Goal: Transaction & Acquisition: Purchase product/service

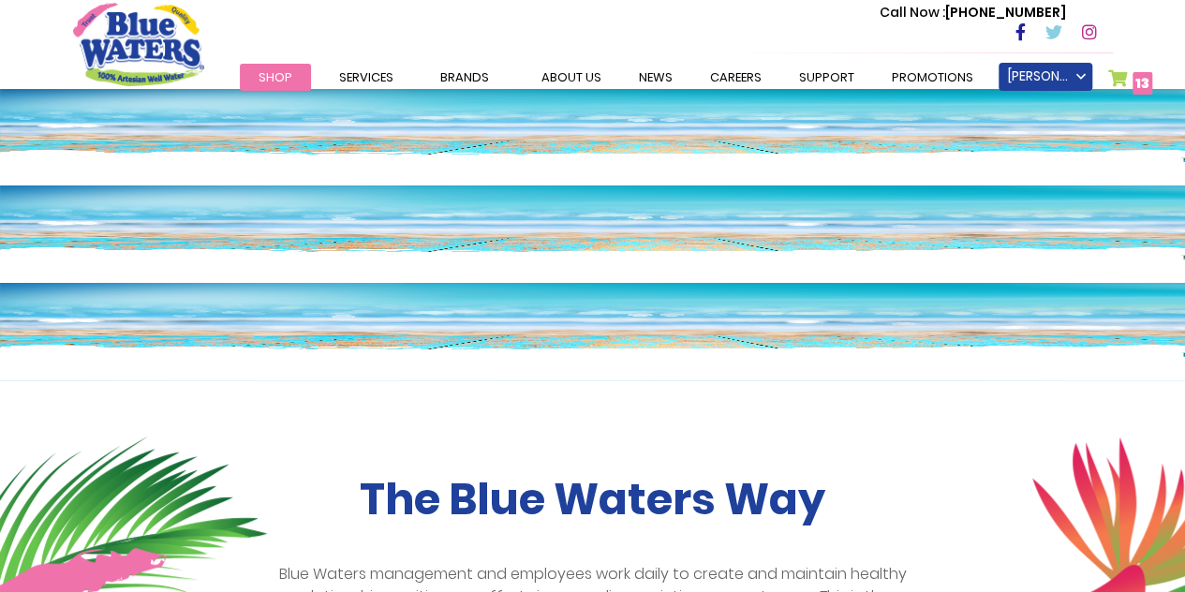
scroll to position [187, 0]
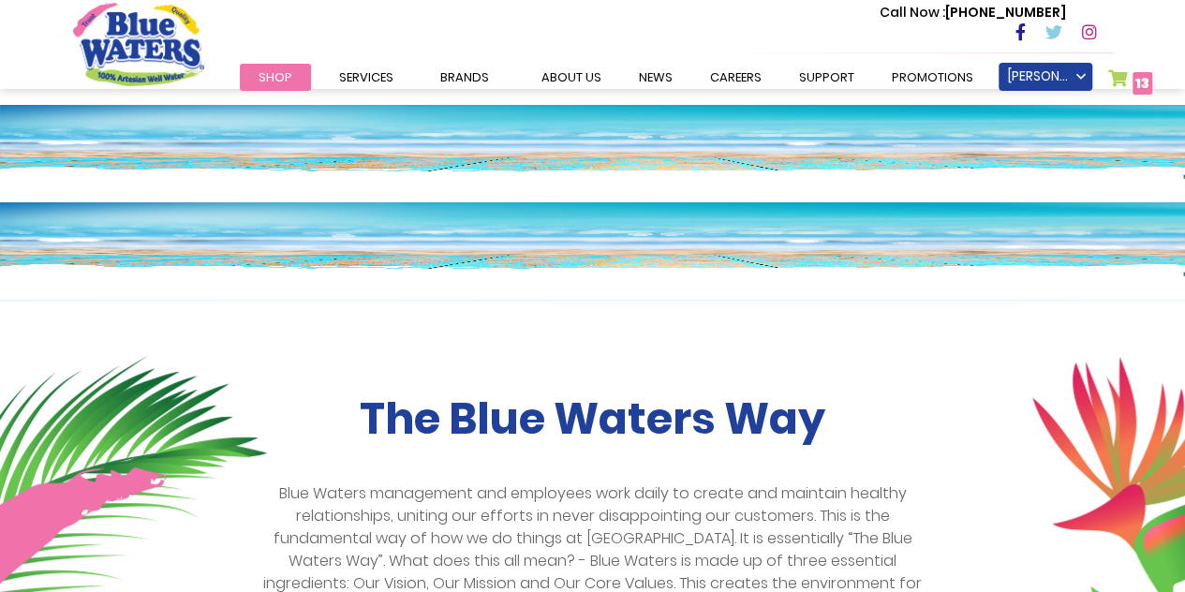
click at [1111, 73] on link "My Cart 13 13 items" at bounding box center [1130, 82] width 45 height 27
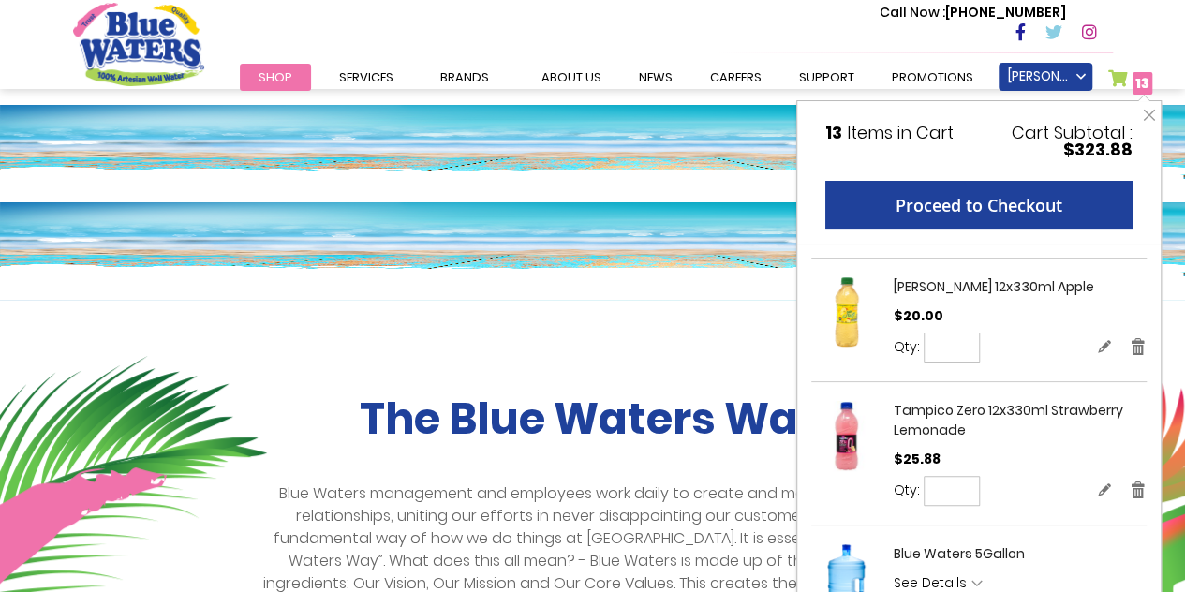
scroll to position [289, 0]
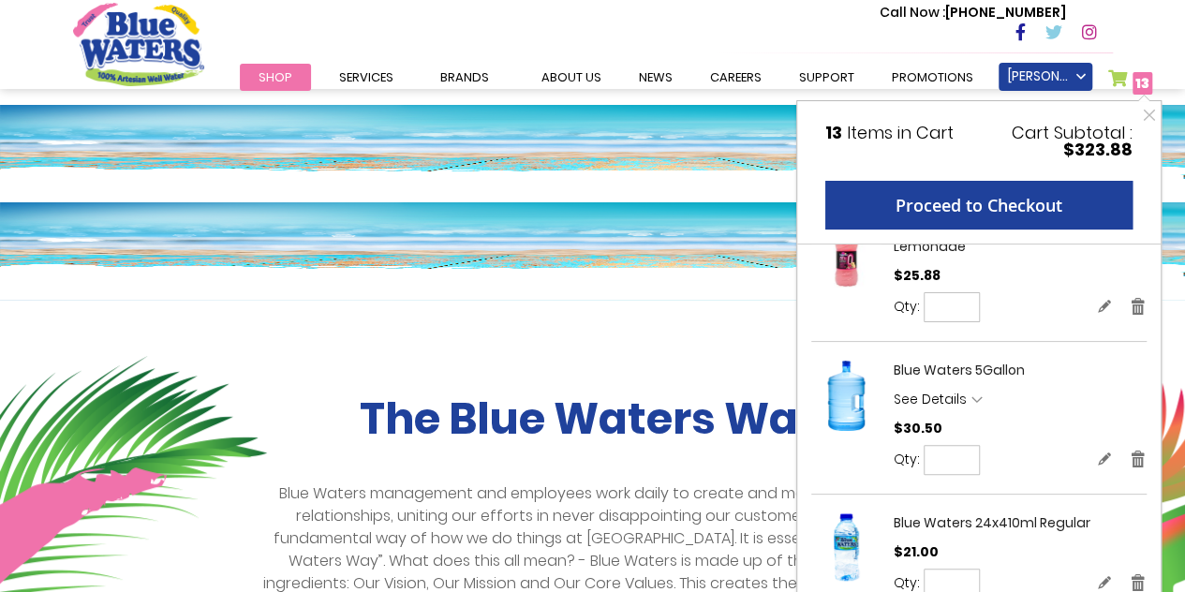
click at [963, 457] on input "*" at bounding box center [952, 460] width 56 height 30
type input "*"
click at [1028, 464] on button "Update" at bounding box center [1024, 460] width 73 height 31
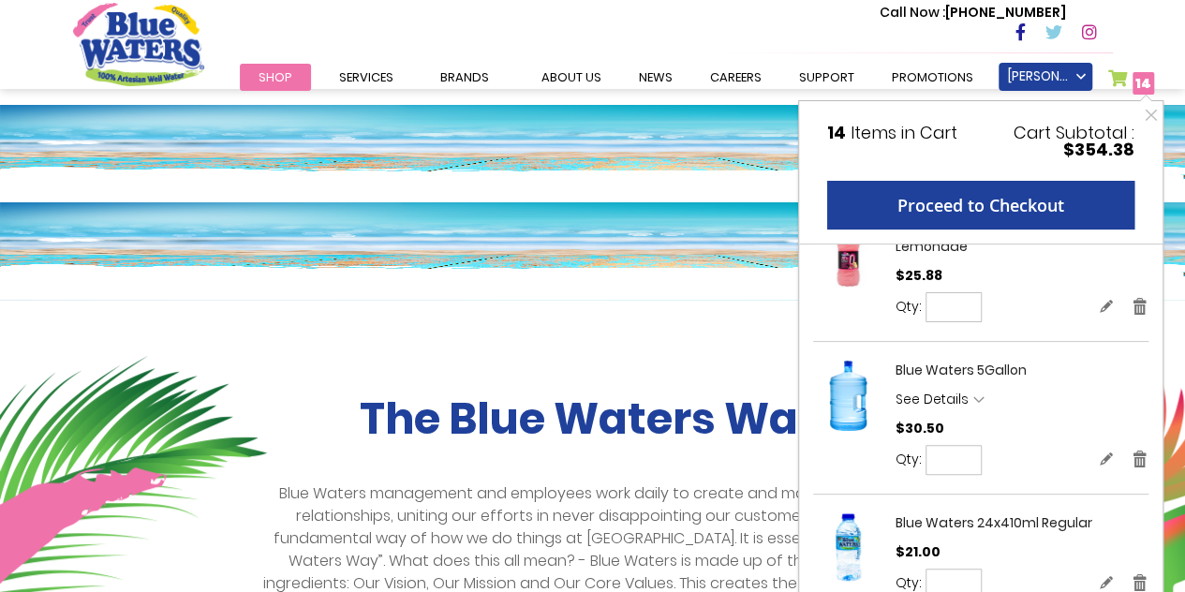
scroll to position [0, 0]
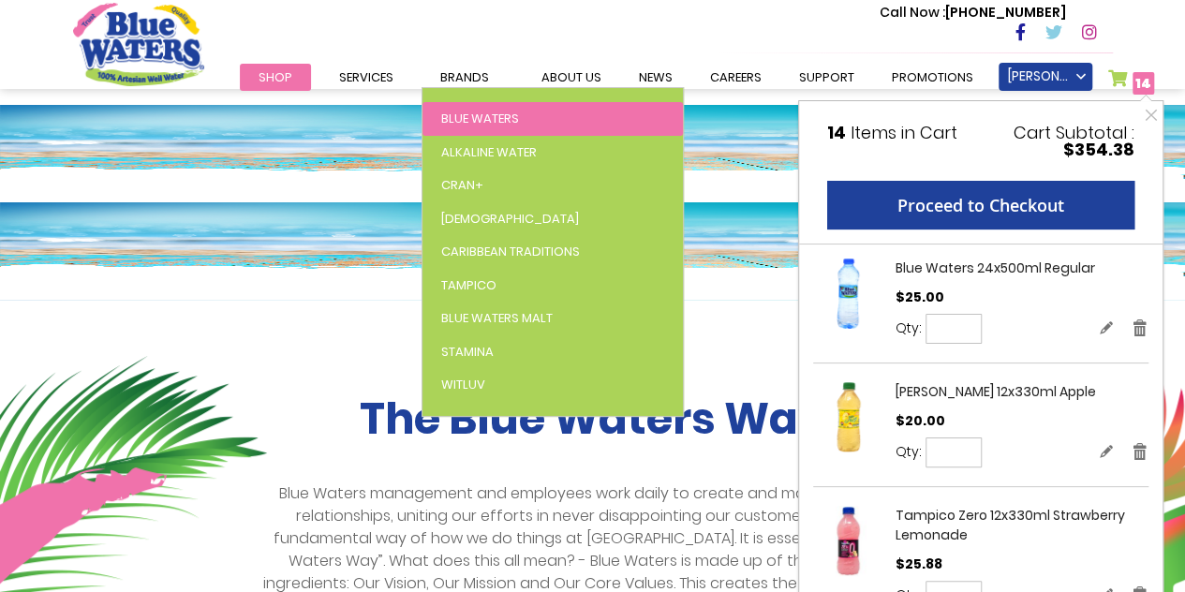
click at [507, 110] on span "Blue Waters" at bounding box center [480, 119] width 78 height 18
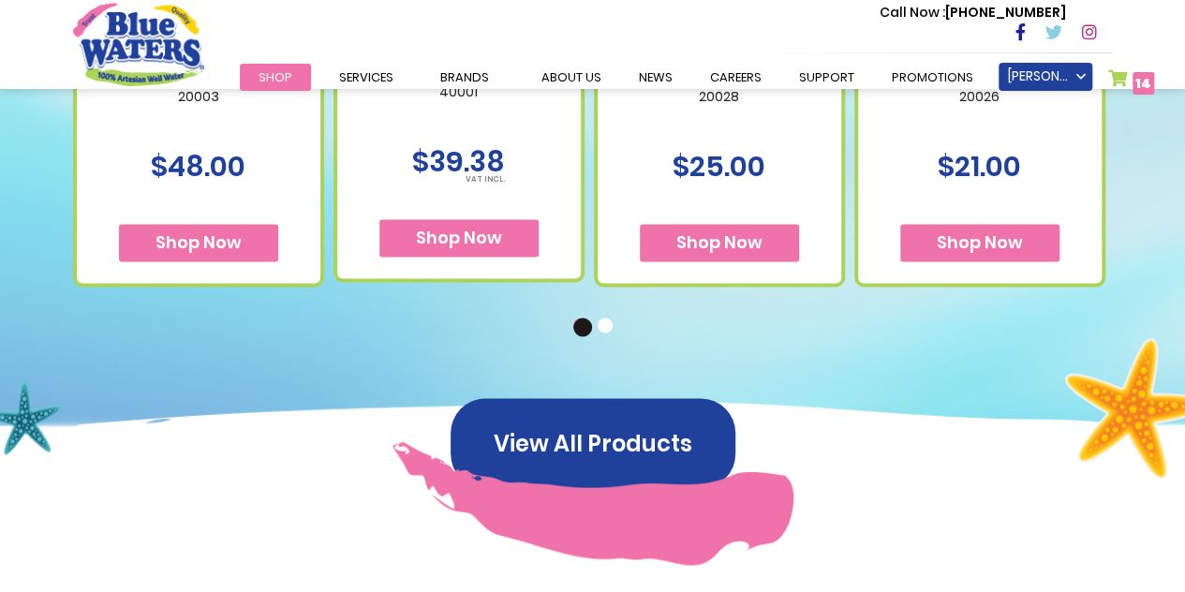
scroll to position [1593, 0]
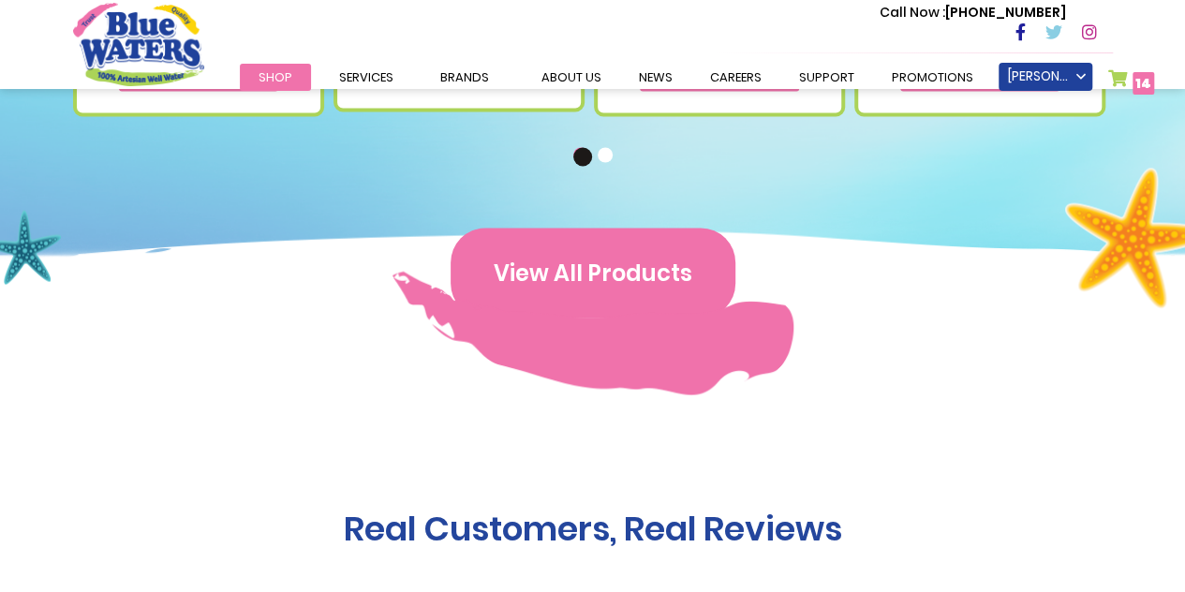
click at [557, 280] on button "View All Products" at bounding box center [593, 273] width 285 height 90
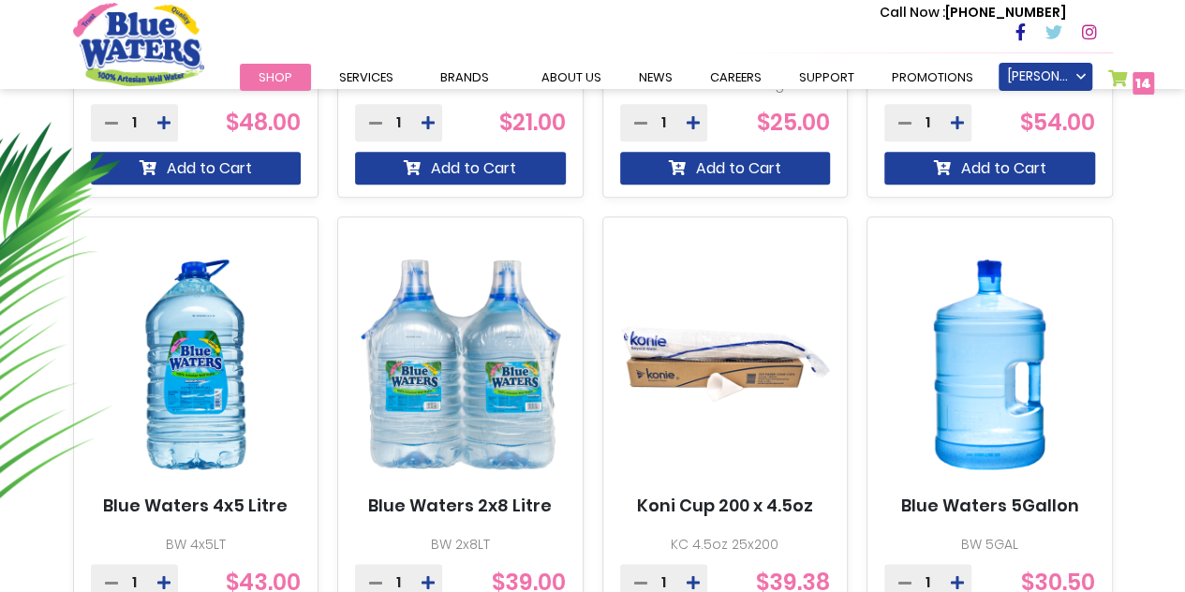
scroll to position [1218, 0]
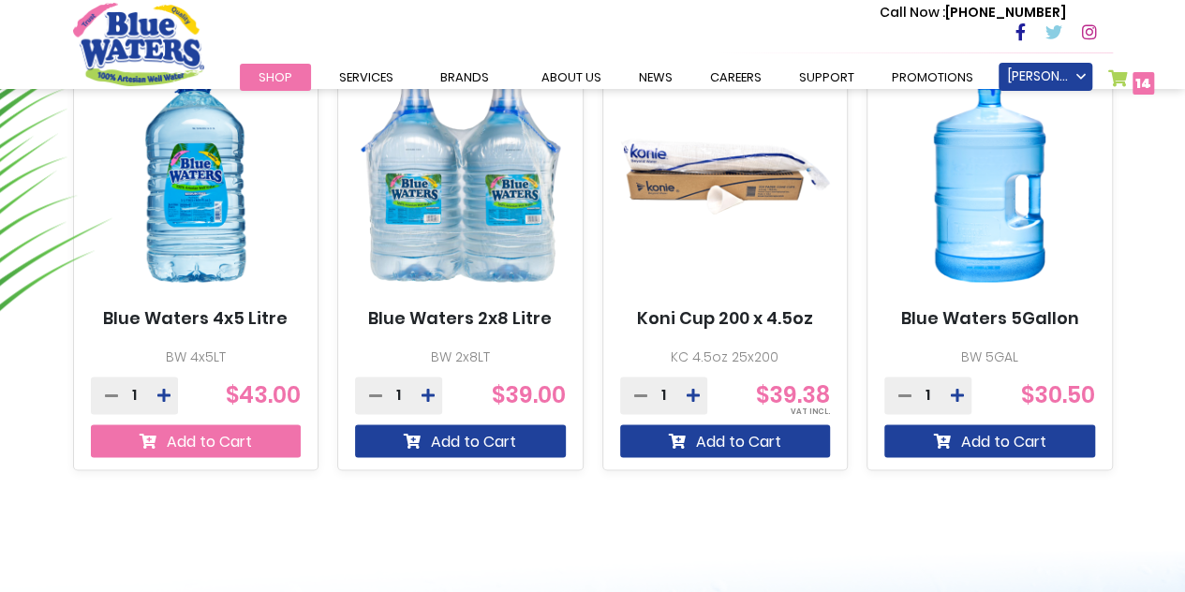
click at [225, 439] on button "Add to Cart" at bounding box center [196, 440] width 211 height 33
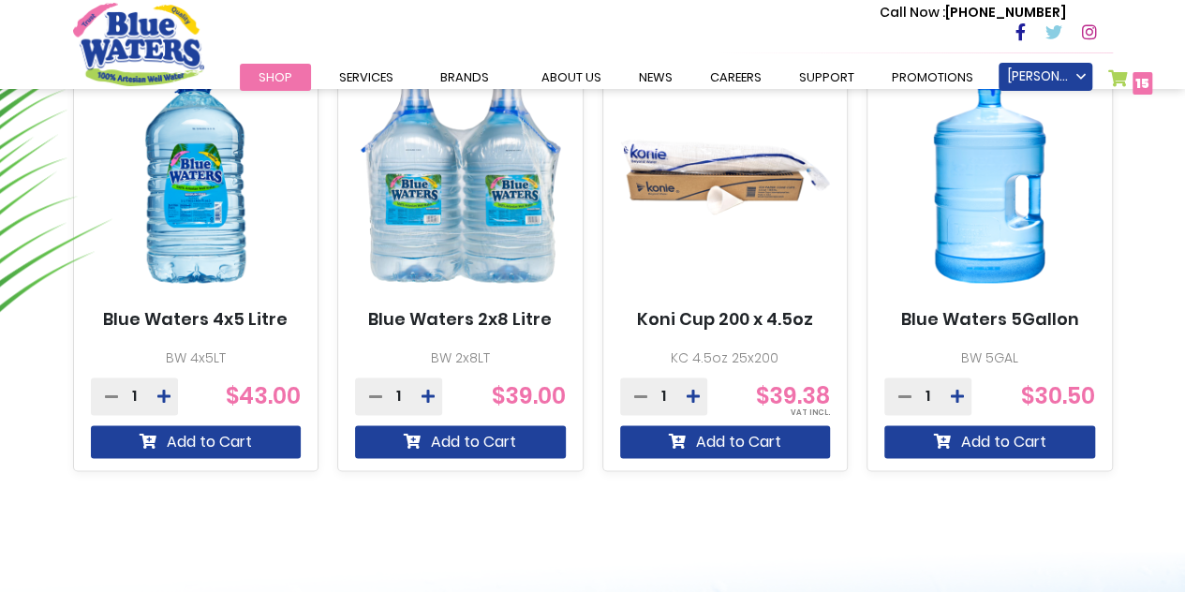
click at [1134, 76] on span "15 15 items" at bounding box center [1143, 83] width 20 height 22
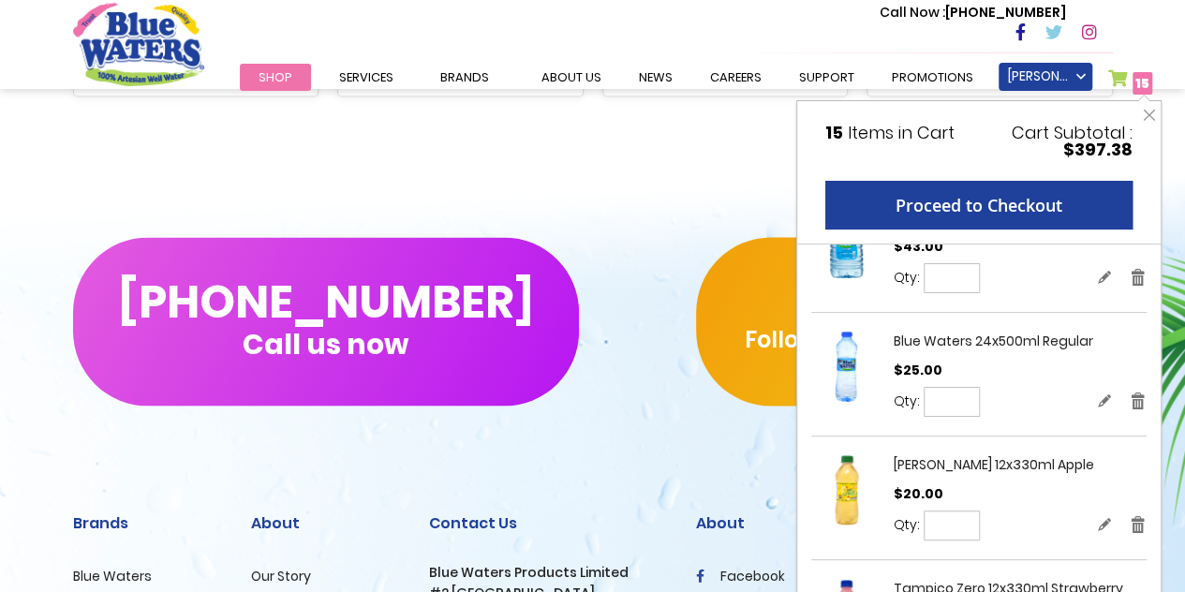
scroll to position [0, 0]
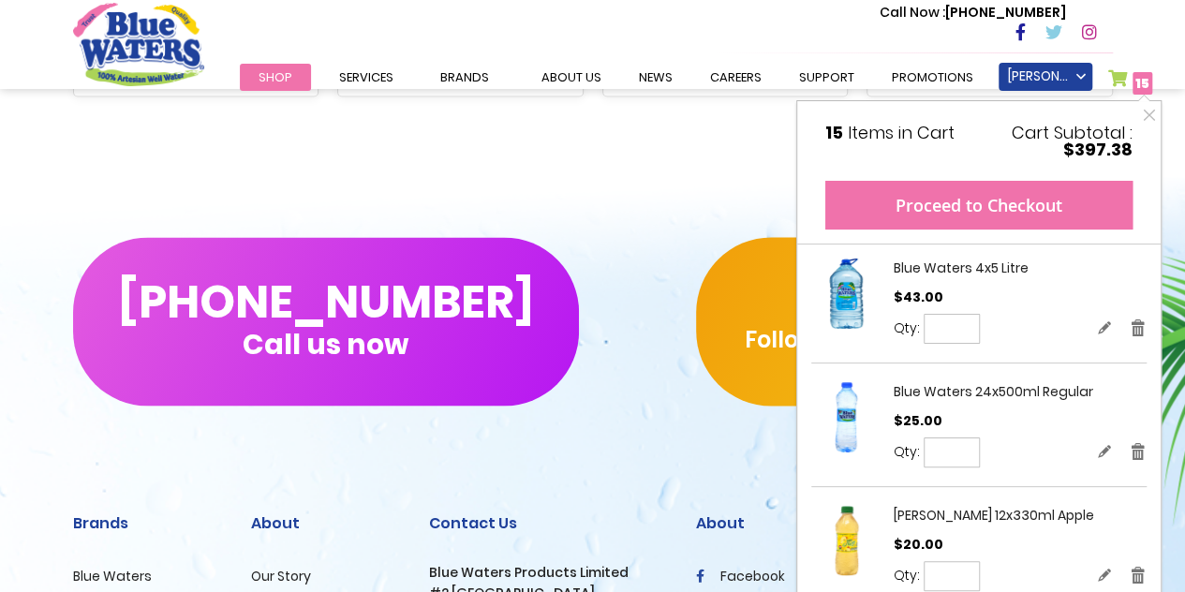
click at [945, 209] on button "Proceed to Checkout" at bounding box center [978, 205] width 307 height 49
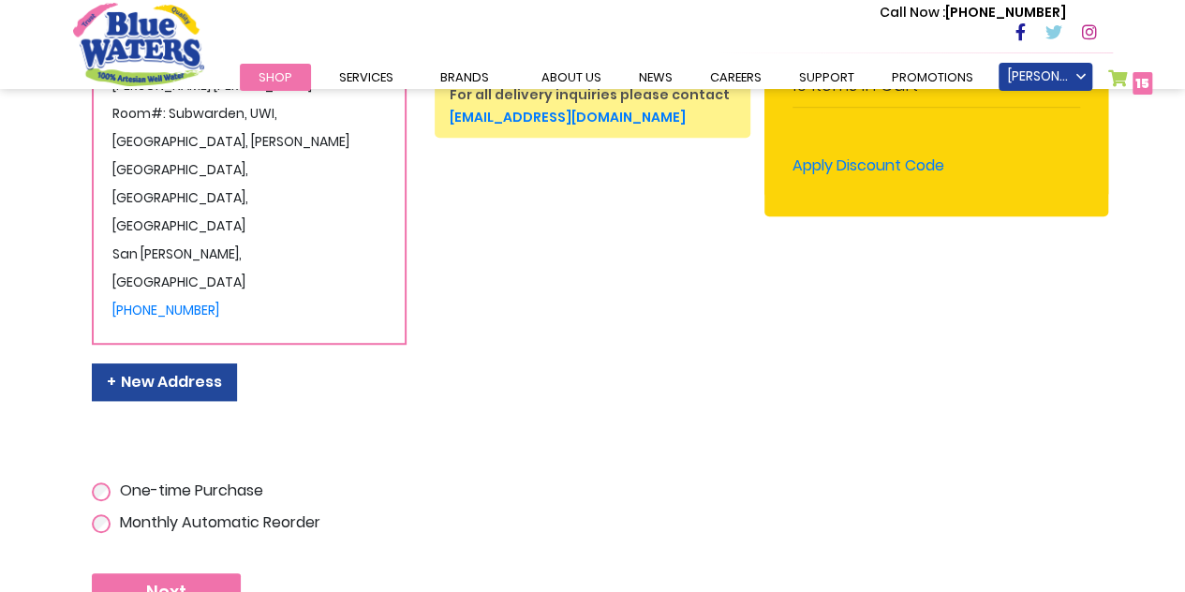
scroll to position [656, 0]
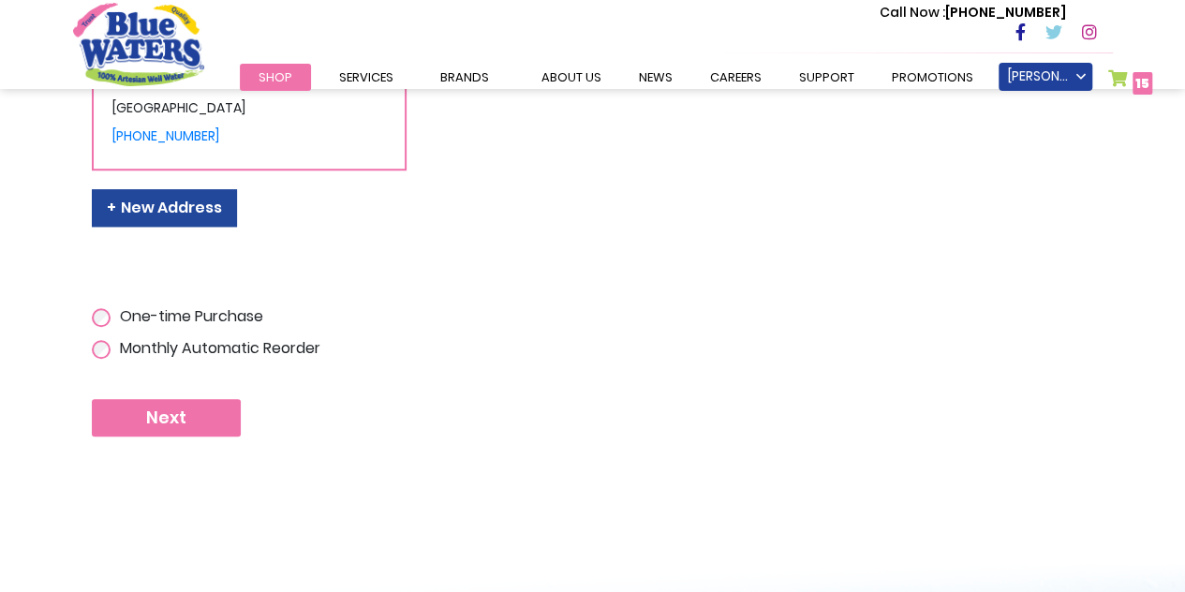
click at [172, 408] on span "Next" at bounding box center [166, 418] width 40 height 21
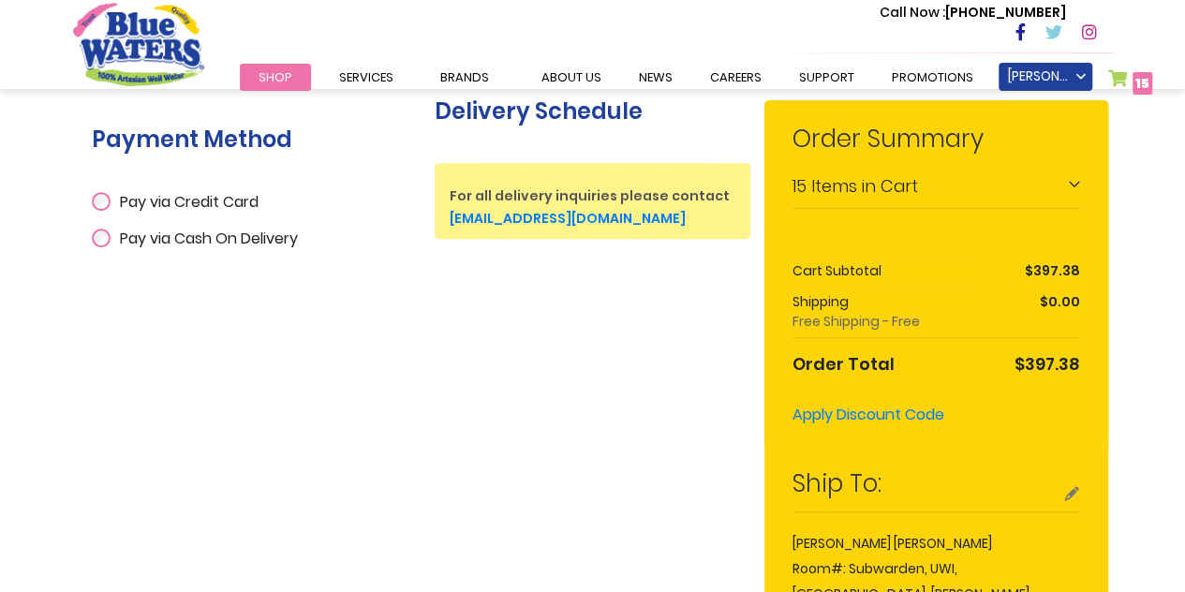
scroll to position [375, 0]
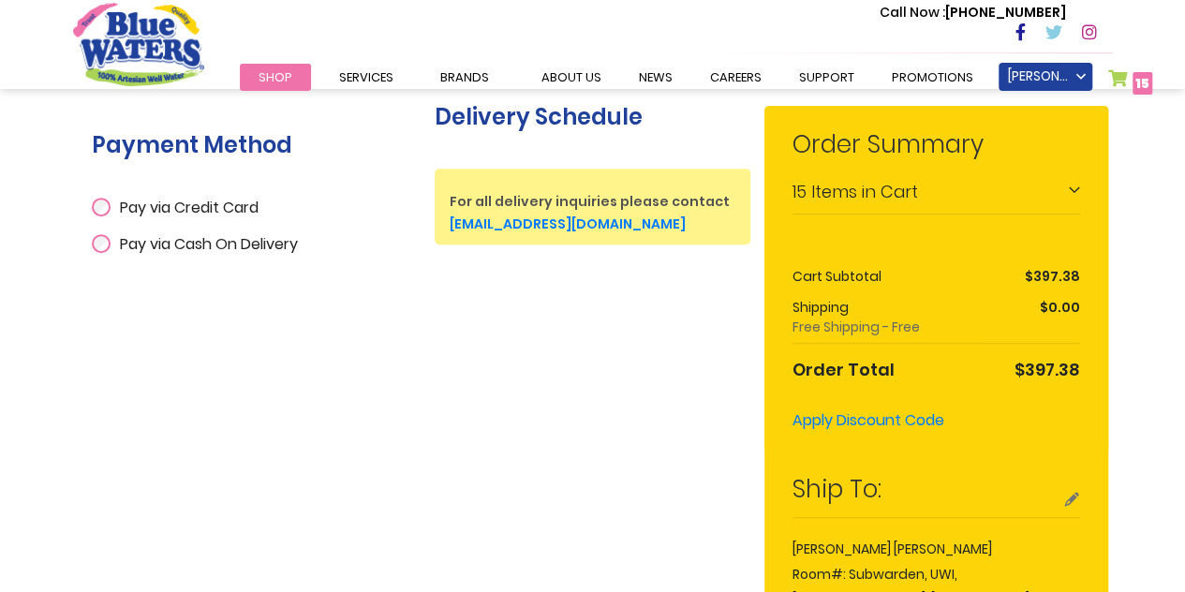
click at [194, 246] on span "Pay via Cash On Delivery" at bounding box center [209, 244] width 178 height 22
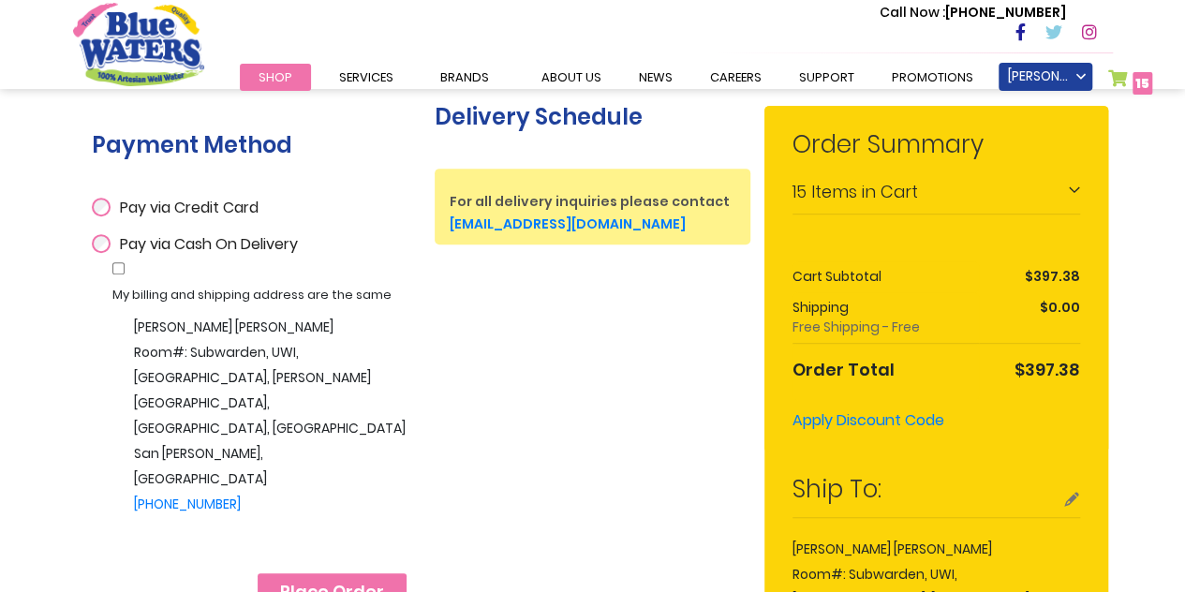
click at [380, 573] on button "Place Order" at bounding box center [332, 591] width 149 height 37
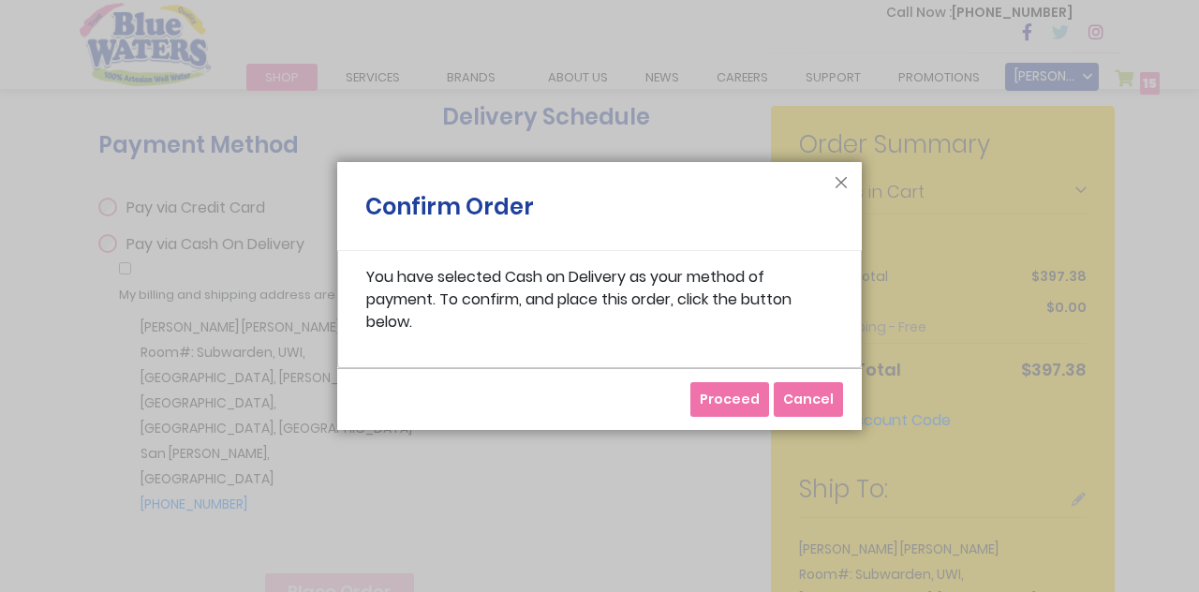
click at [722, 392] on span "Proceed" at bounding box center [730, 399] width 60 height 19
